Goal: Transaction & Acquisition: Purchase product/service

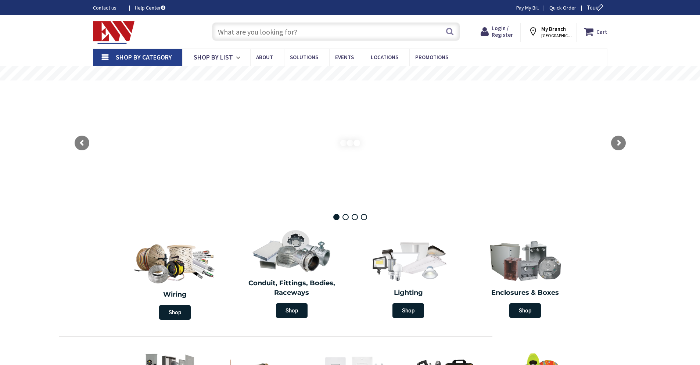
click at [280, 27] on input "text" at bounding box center [336, 31] width 248 height 18
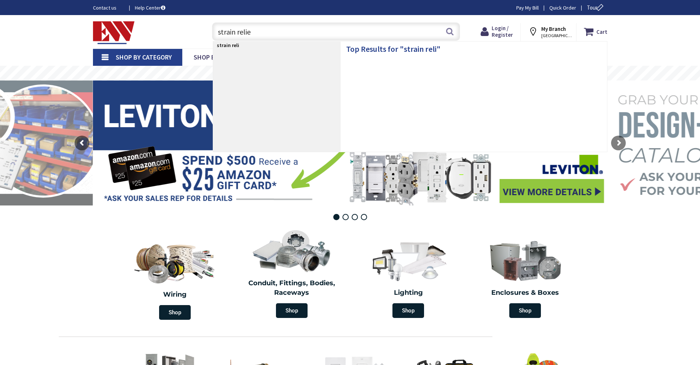
type input "strain relief"
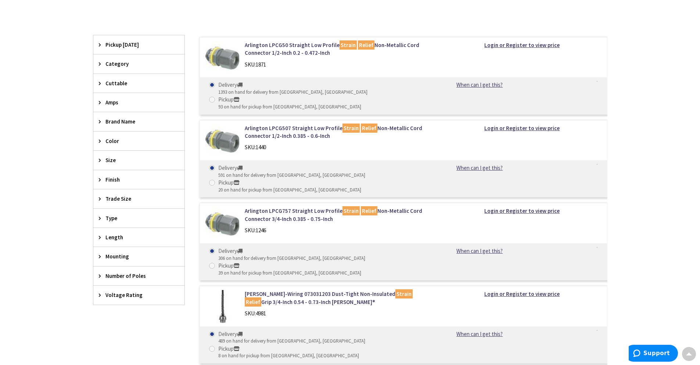
scroll to position [257, 0]
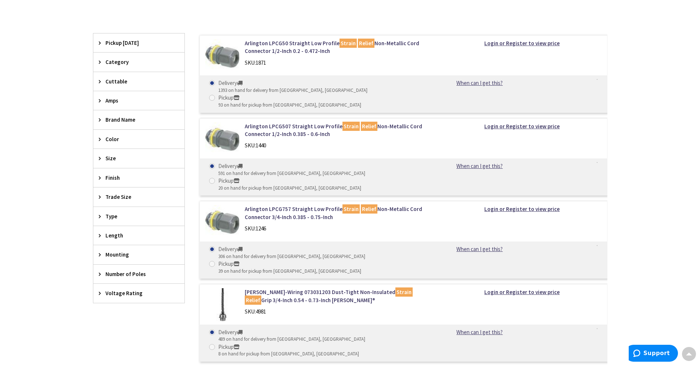
click at [113, 184] on div "Finish" at bounding box center [138, 177] width 91 height 19
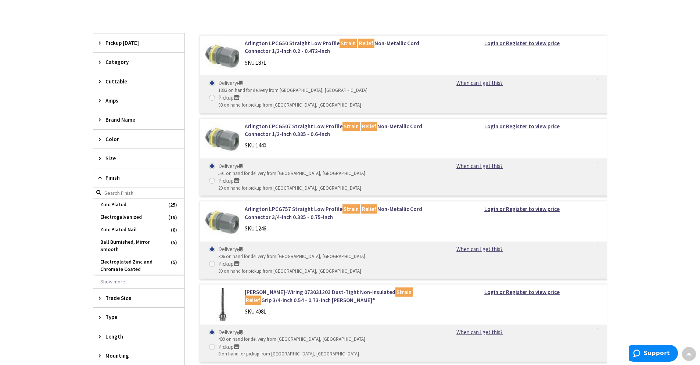
click at [120, 174] on span "Finish" at bounding box center [135, 178] width 60 height 8
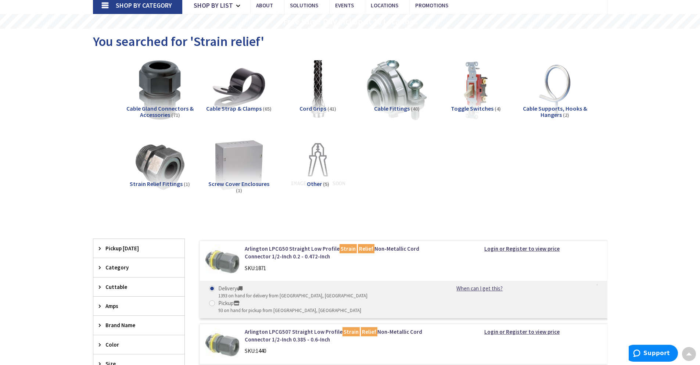
scroll to position [0, 0]
